Goal: Task Accomplishment & Management: Manage account settings

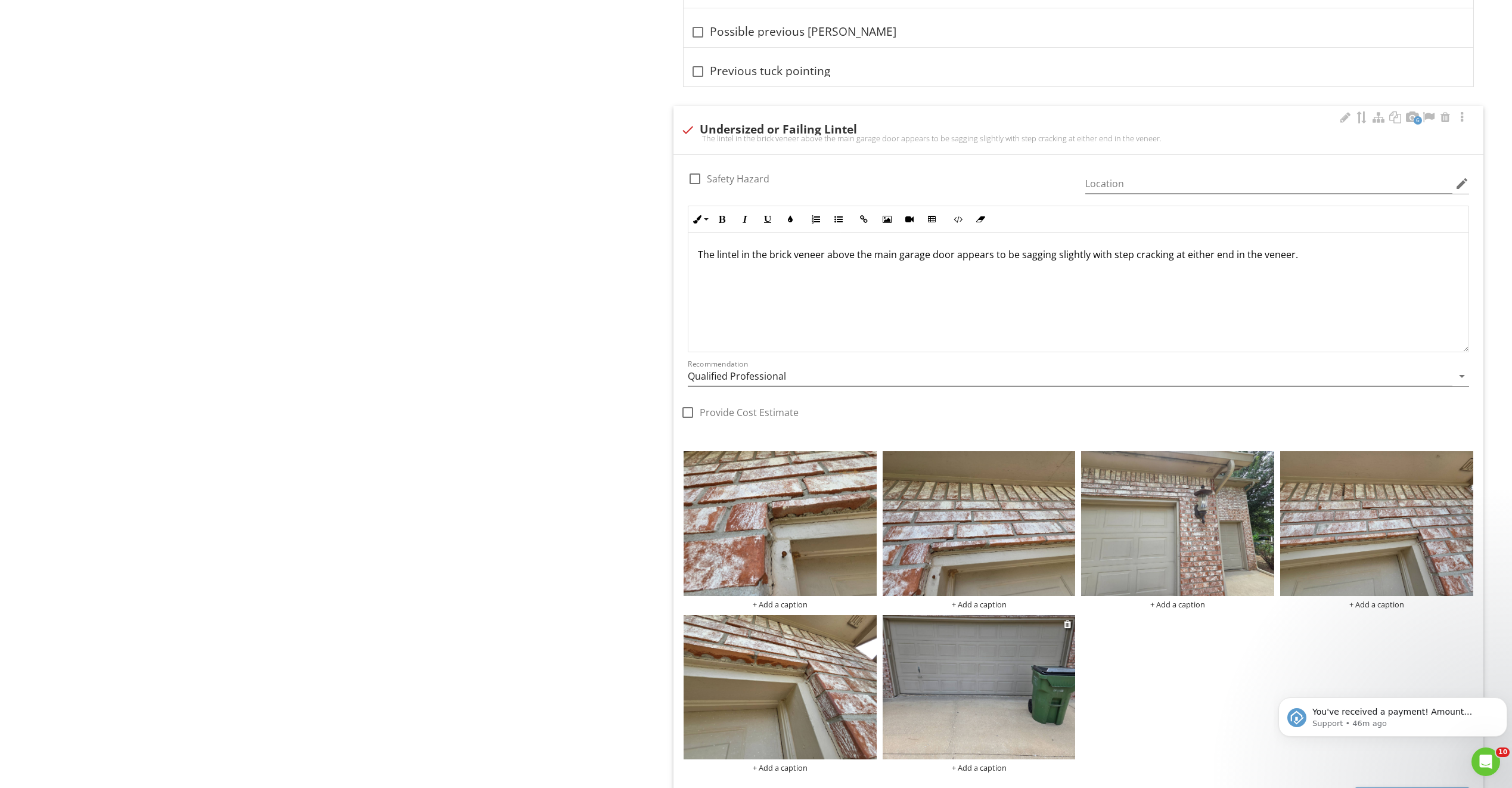
click at [948, 667] on img at bounding box center [978, 687] width 193 height 145
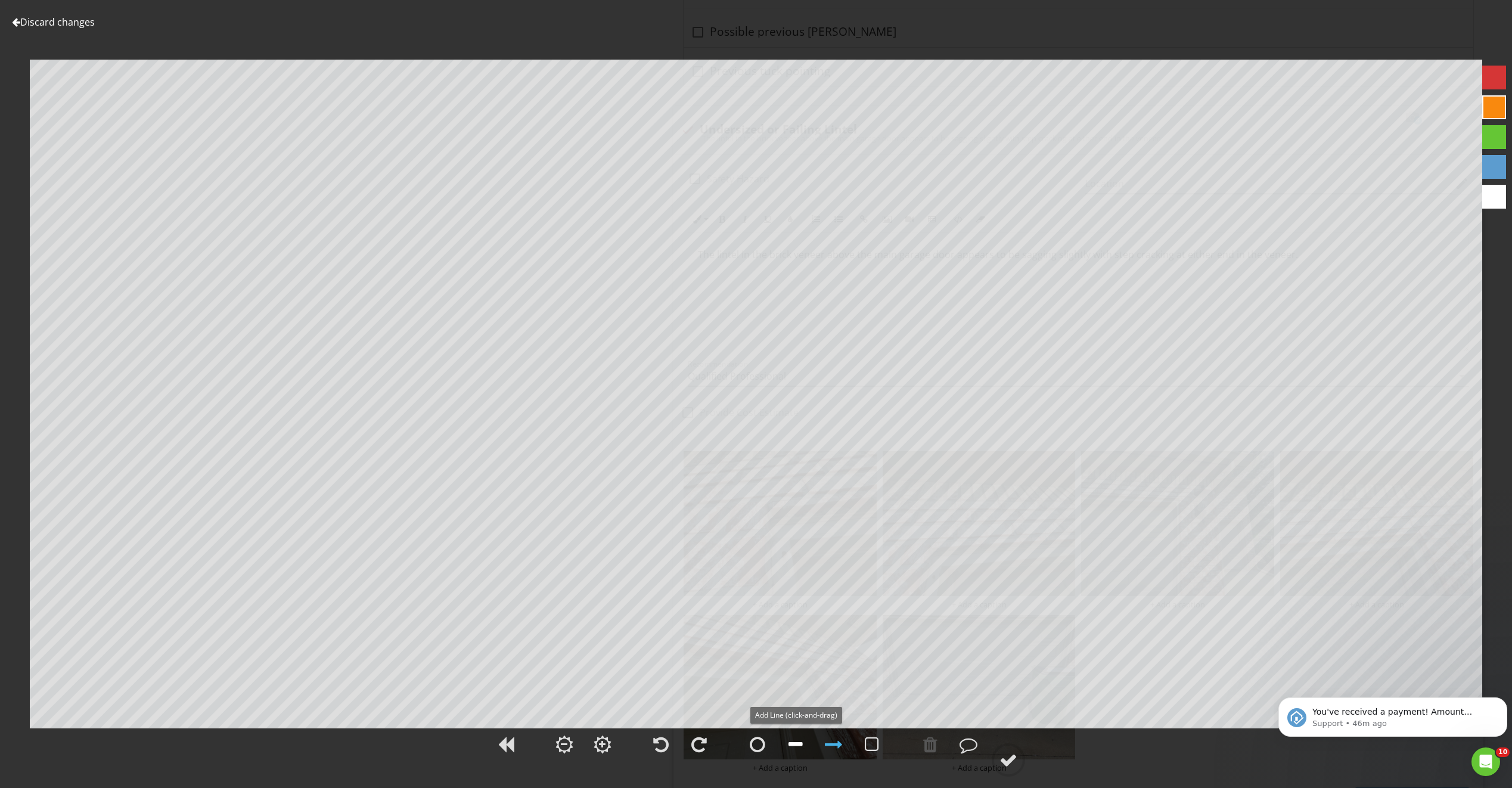
click at [796, 749] on div at bounding box center [795, 744] width 15 height 18
click at [372, 69] on div "Discard changes Add Location" at bounding box center [756, 394] width 1512 height 788
click at [934, 743] on div at bounding box center [930, 744] width 15 height 18
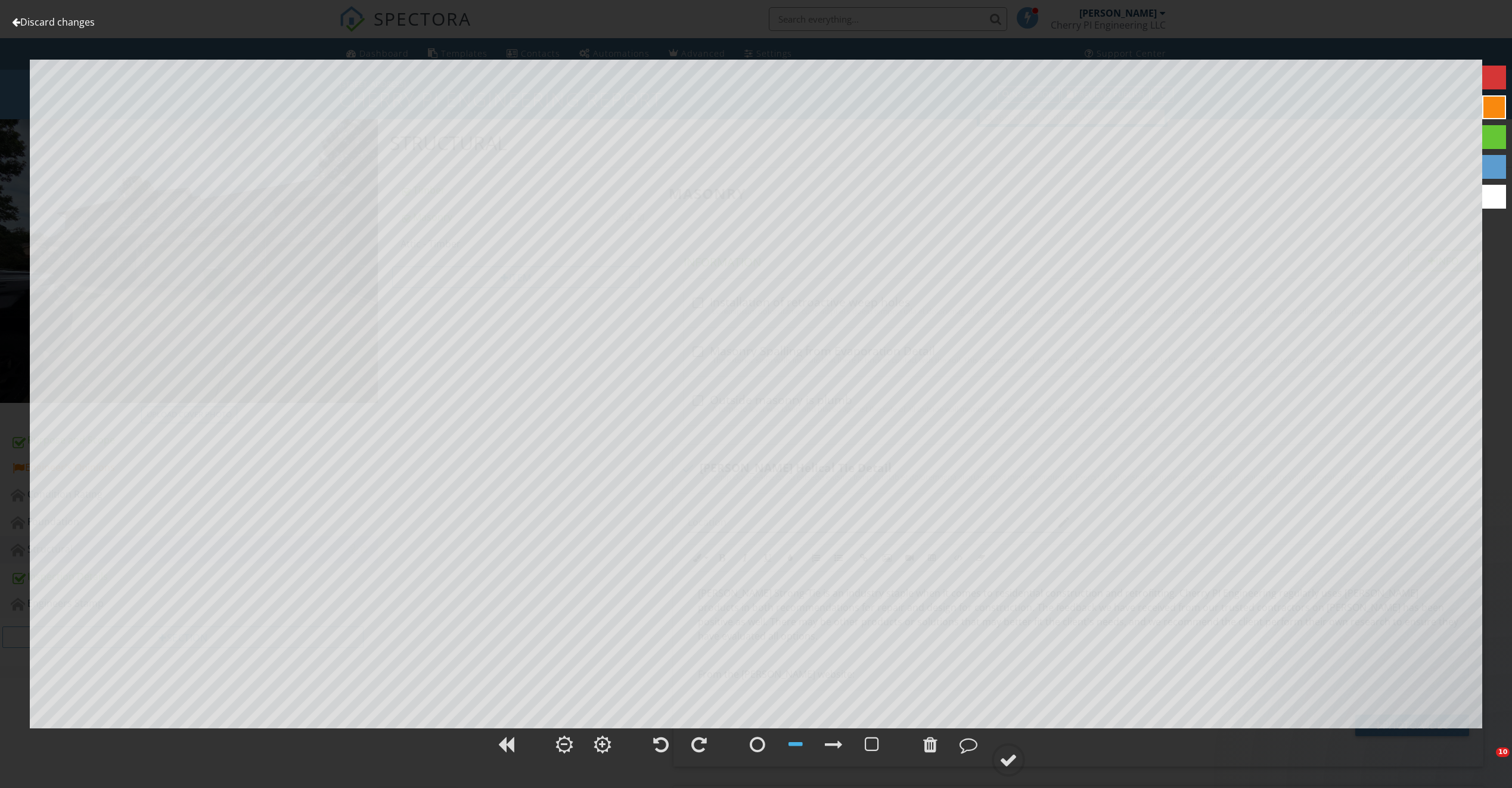
scroll to position [2812, 0]
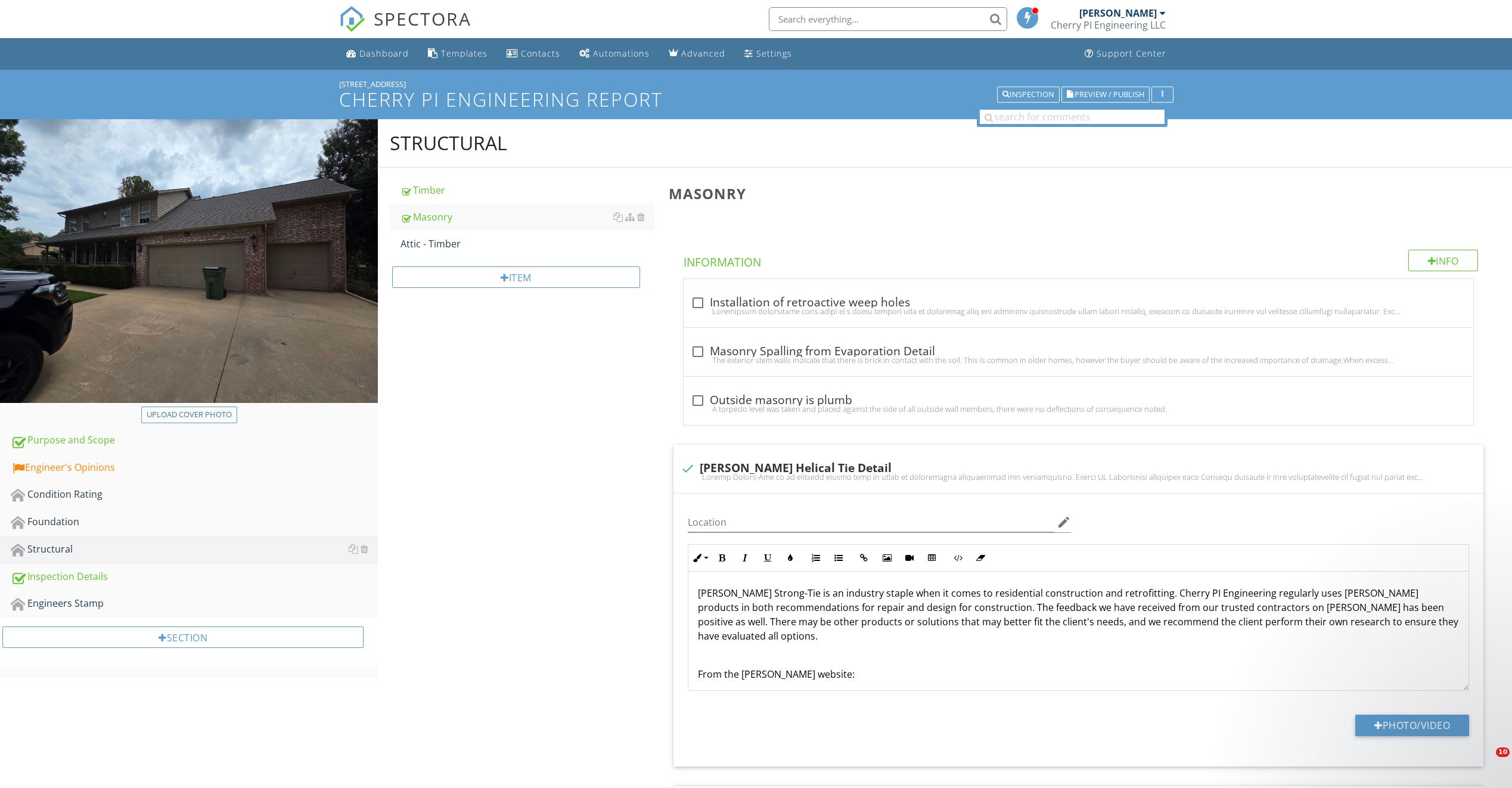
scroll to position [2812, 0]
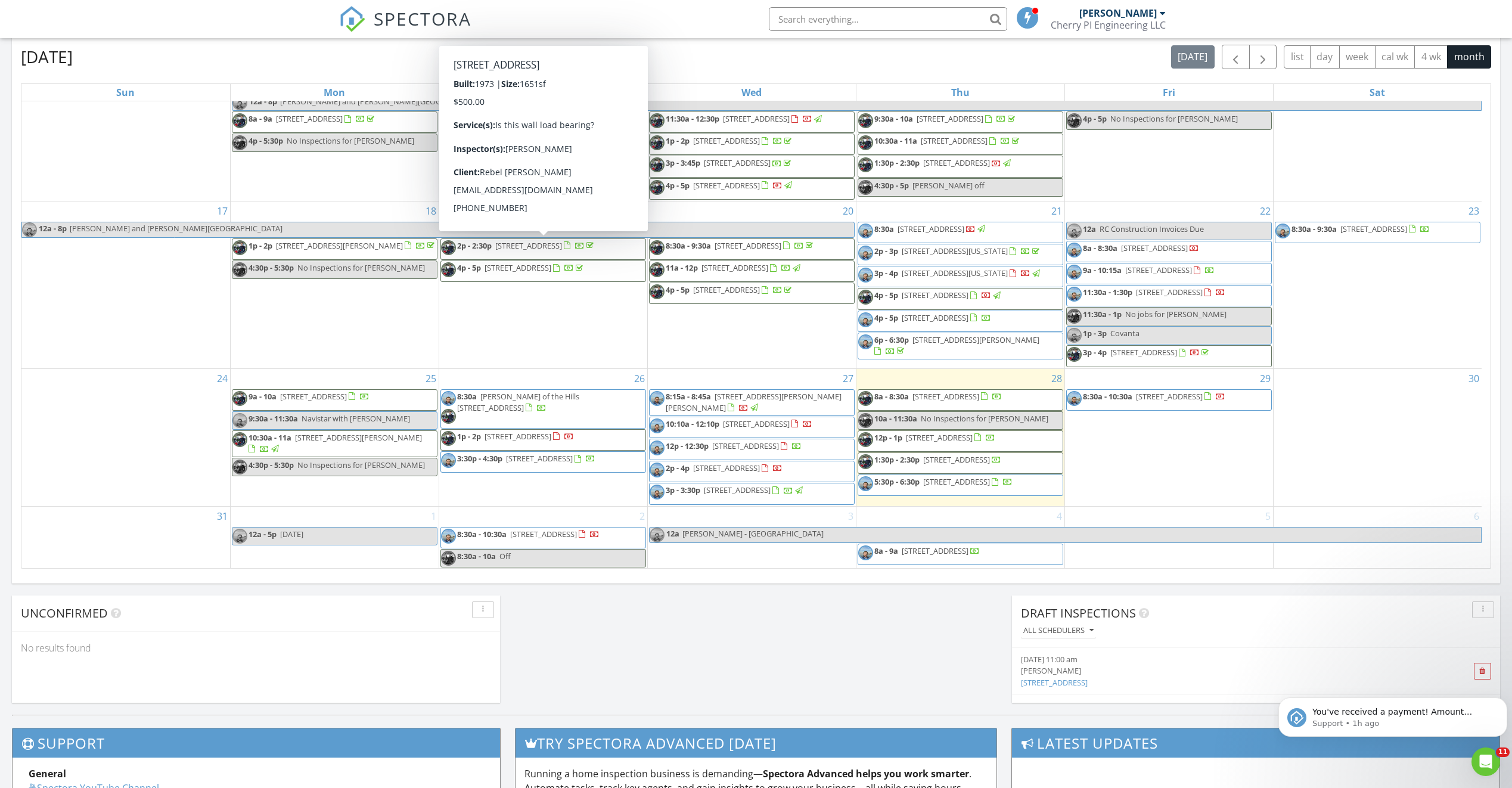
scroll to position [536, 0]
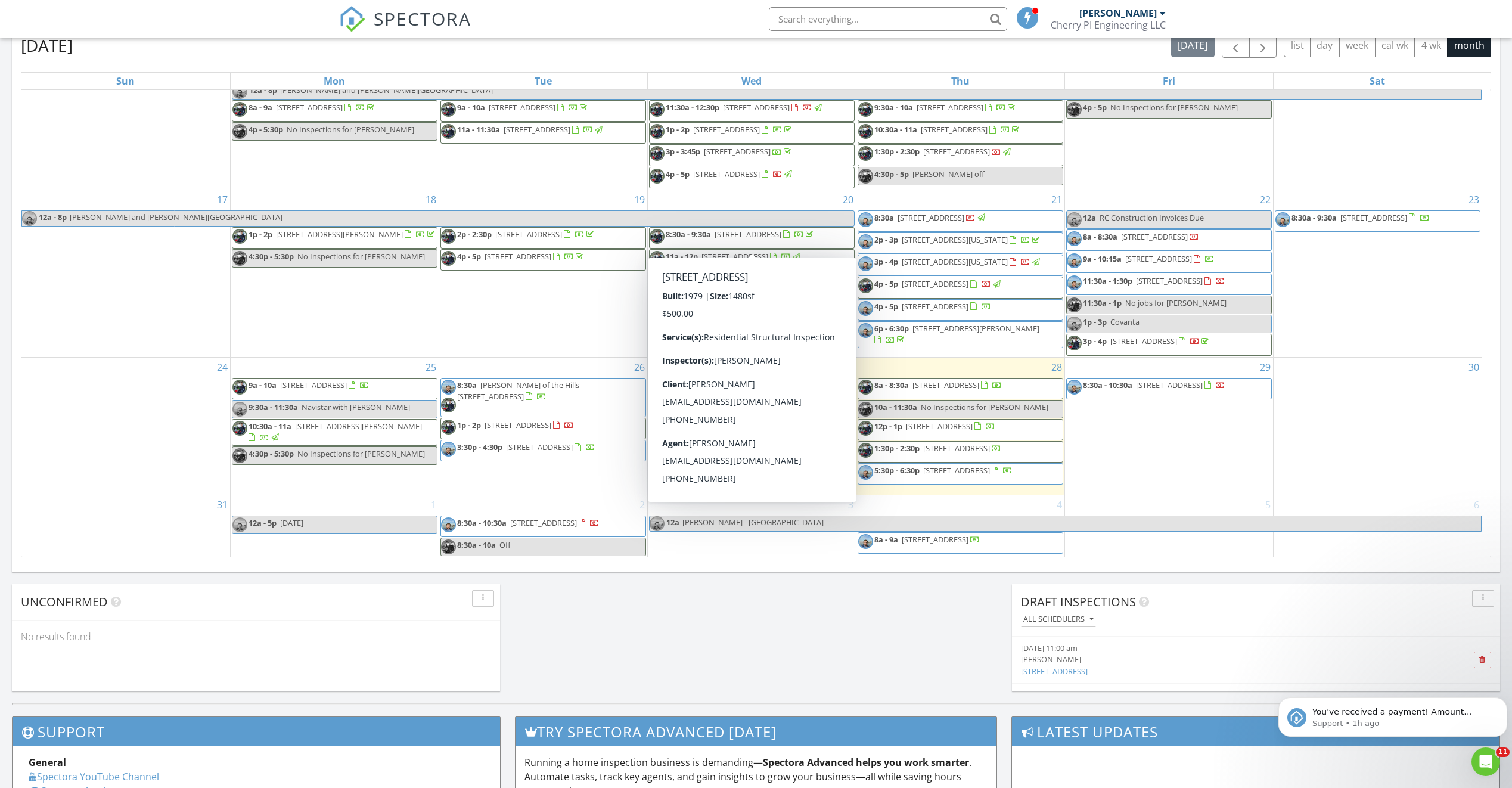
drag, startPoint x: 737, startPoint y: 230, endPoint x: 737, endPoint y: 238, distance: 8.0
